Goal: Transaction & Acquisition: Purchase product/service

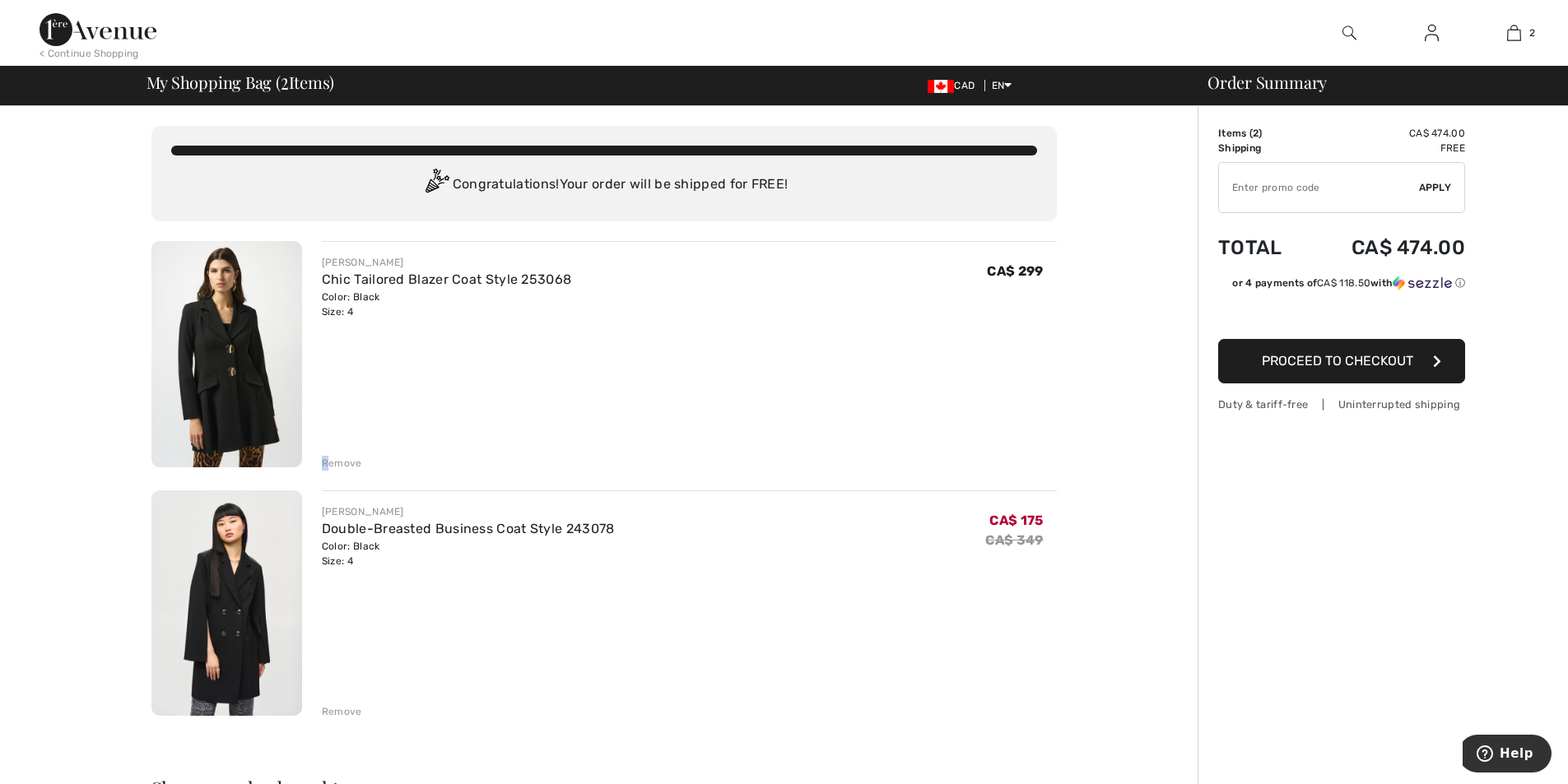
click at [327, 461] on div "Remove" at bounding box center [690, 462] width 735 height 18
click at [342, 462] on div "Remove" at bounding box center [342, 463] width 41 height 14
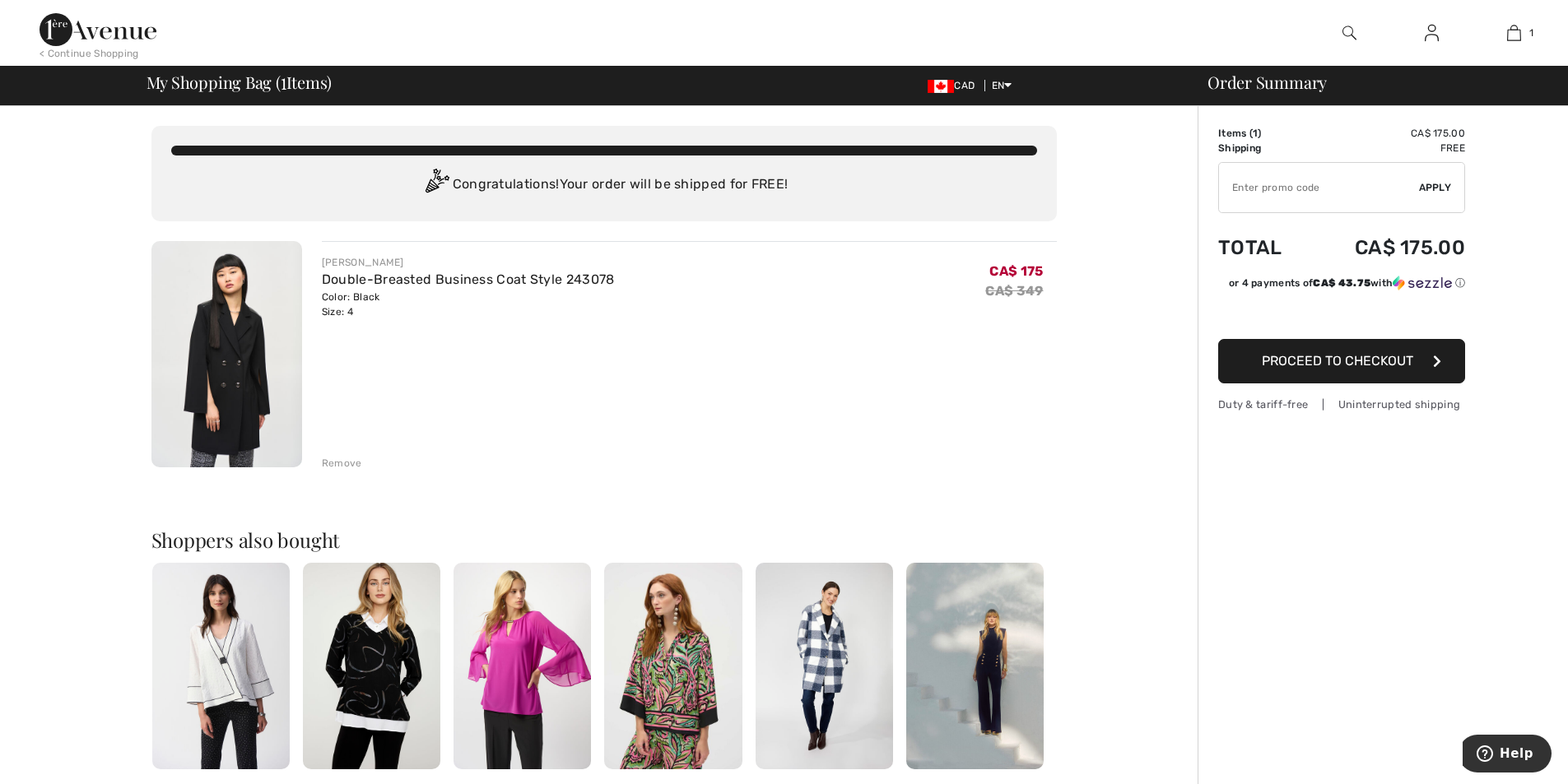
click at [1270, 183] on input "TEXT" at bounding box center [1320, 188] width 200 height 50
type input "NEW15"
click at [1432, 171] on div "✔ Apply Remove" at bounding box center [1342, 188] width 247 height 51
click at [1331, 194] on input "TEXT" at bounding box center [1320, 188] width 200 height 50
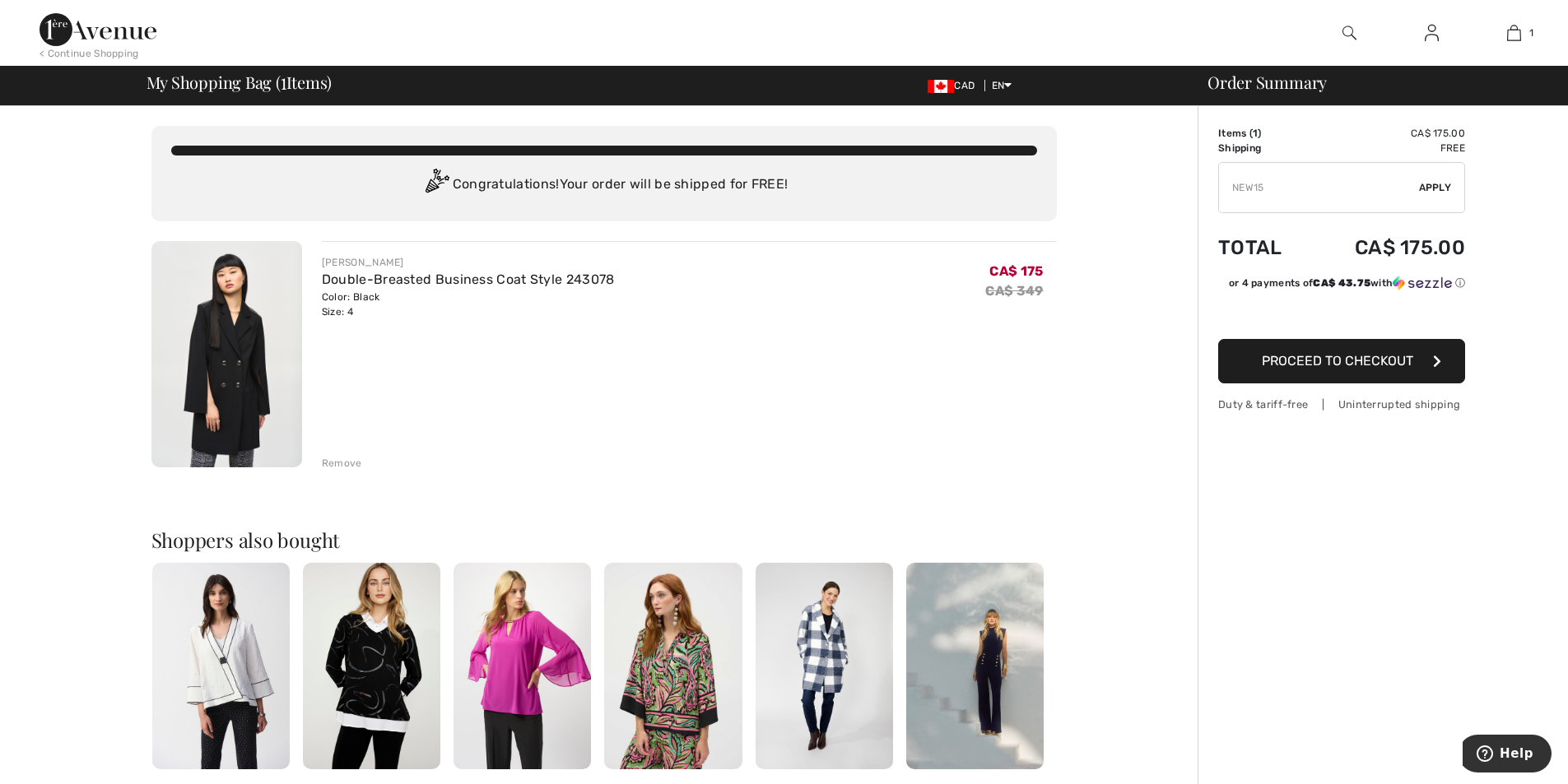
click at [1056, 339] on div "JOSEPH RIBKOFF Double-Breasted Business Coat Style 243078 Color: Black Size: 4 …" at bounding box center [690, 355] width 735 height 229
click at [1318, 368] on span "Proceed to Checkout" at bounding box center [1338, 360] width 152 height 15
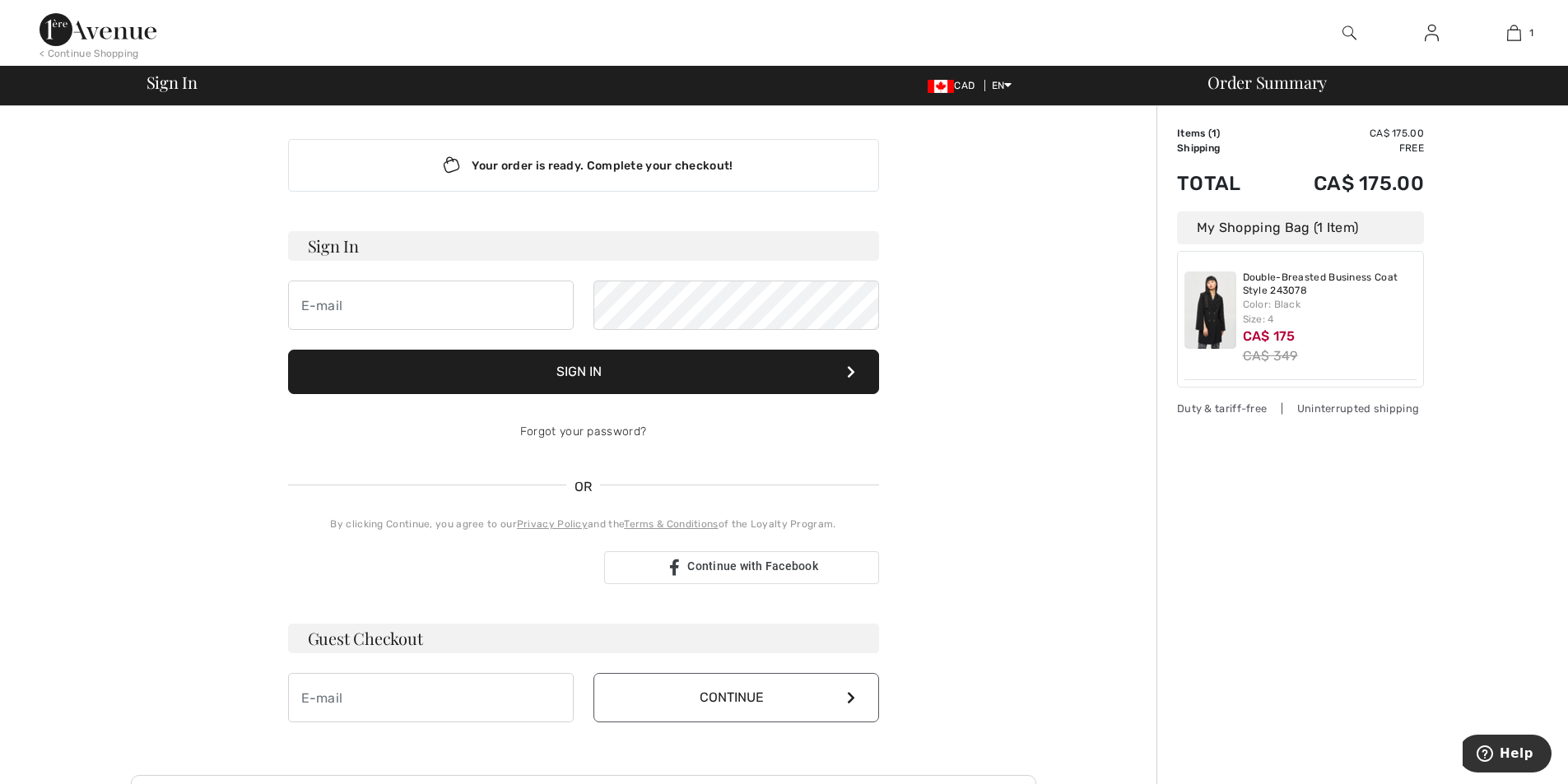
click at [1471, 245] on div "Order Summary Details Items ( 1 ) CA$ 175.00 Promo code CA$ 0.00 Shipping Free …" at bounding box center [1362, 577] width 412 height 942
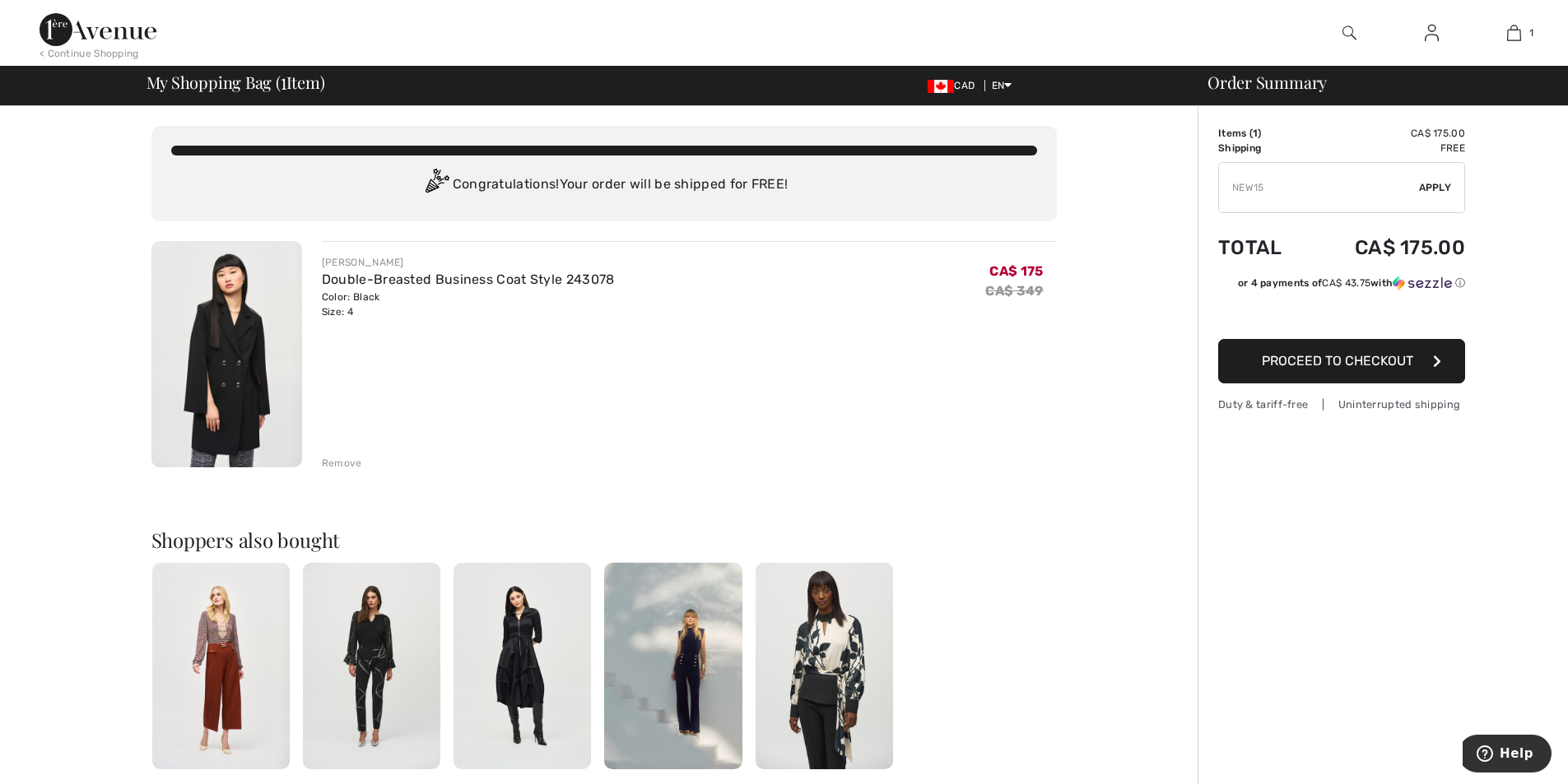
click at [1436, 185] on span "Apply" at bounding box center [1435, 188] width 32 height 14
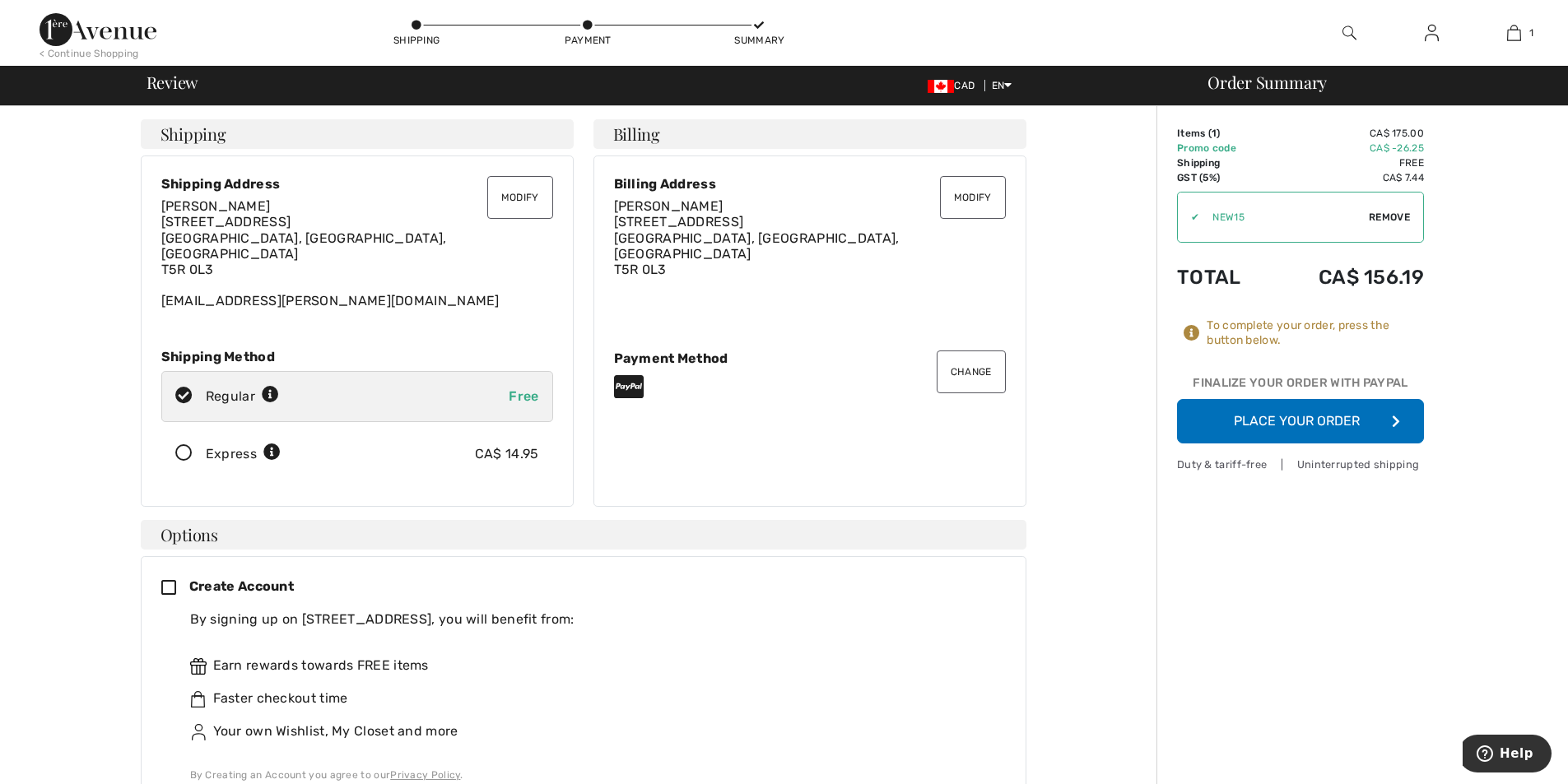
click at [1350, 419] on button "Place Your Order" at bounding box center [1301, 420] width 247 height 44
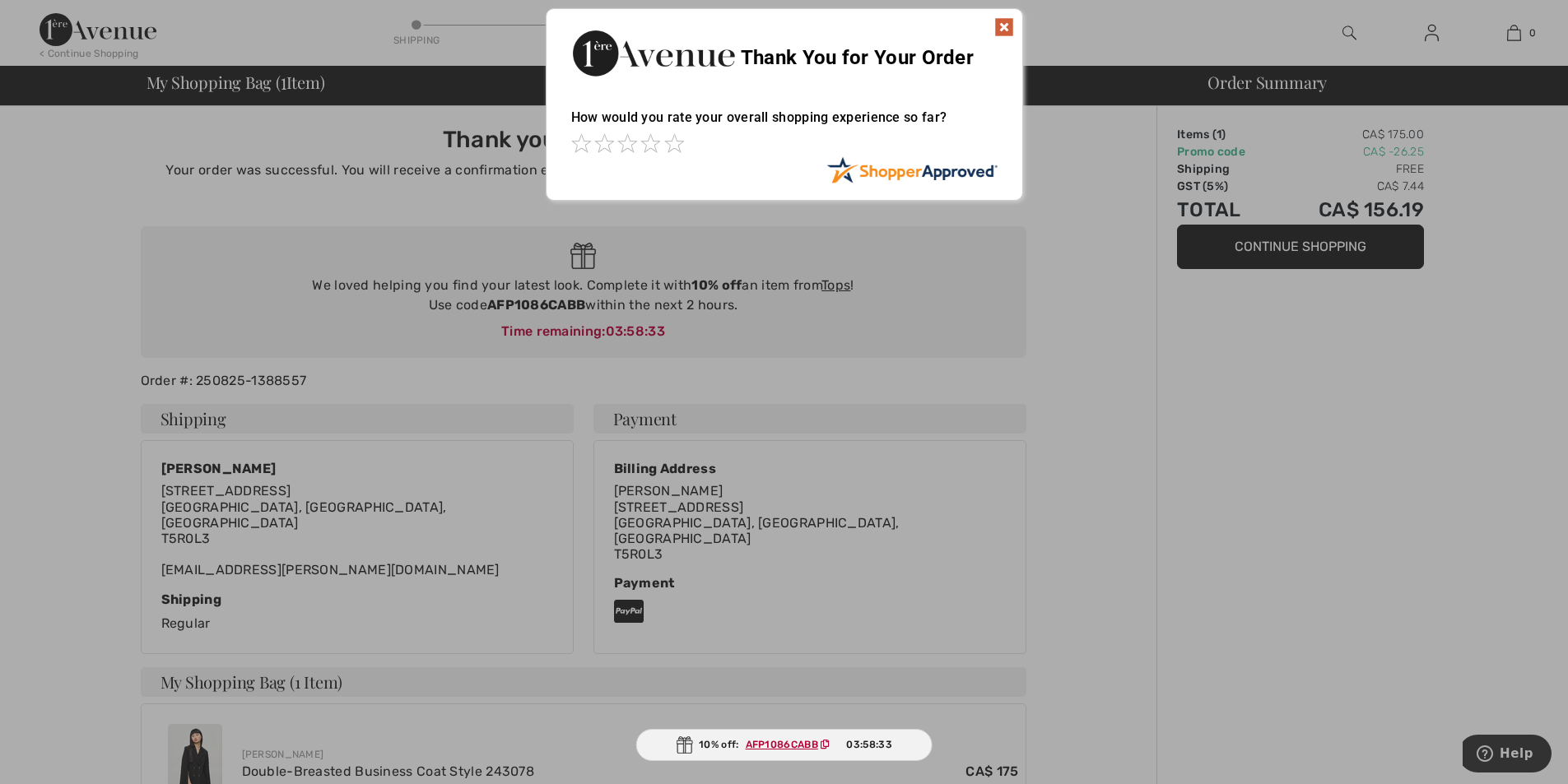
click at [1006, 23] on img at bounding box center [1005, 27] width 20 height 20
